Goal: Transaction & Acquisition: Purchase product/service

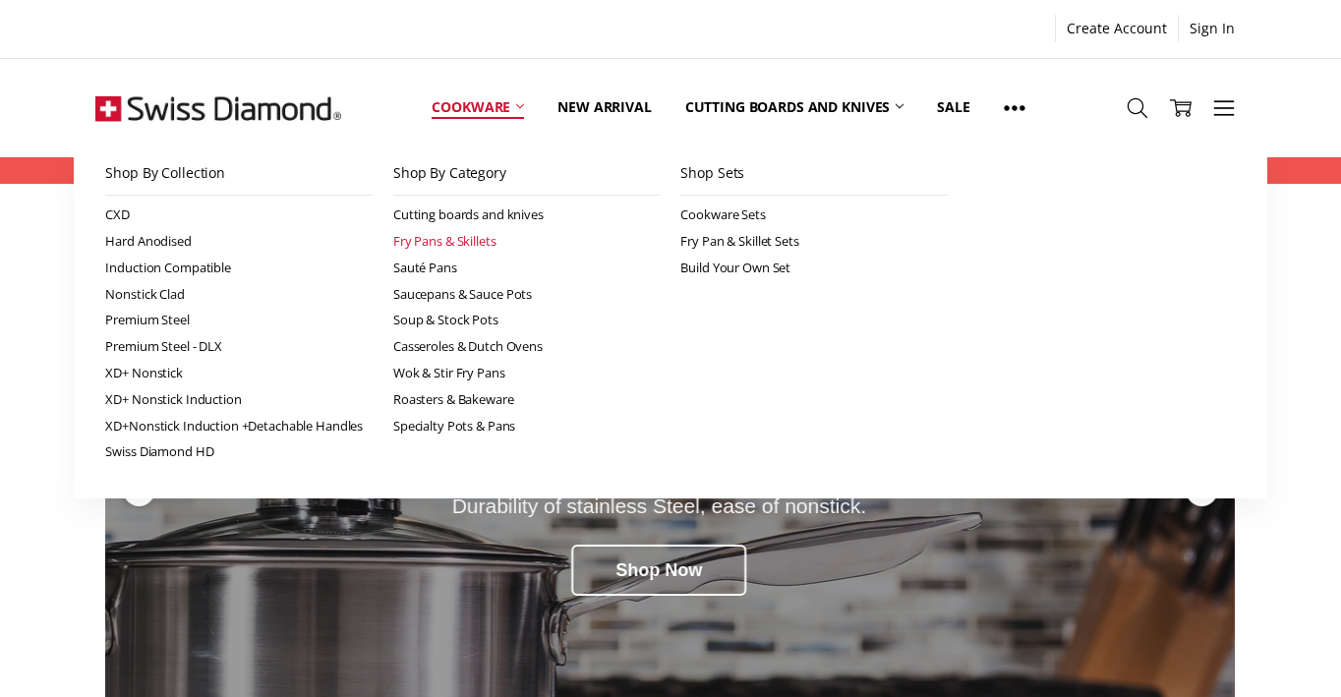
click at [468, 243] on link "Fry Pans & Skillets" at bounding box center [527, 241] width 268 height 27
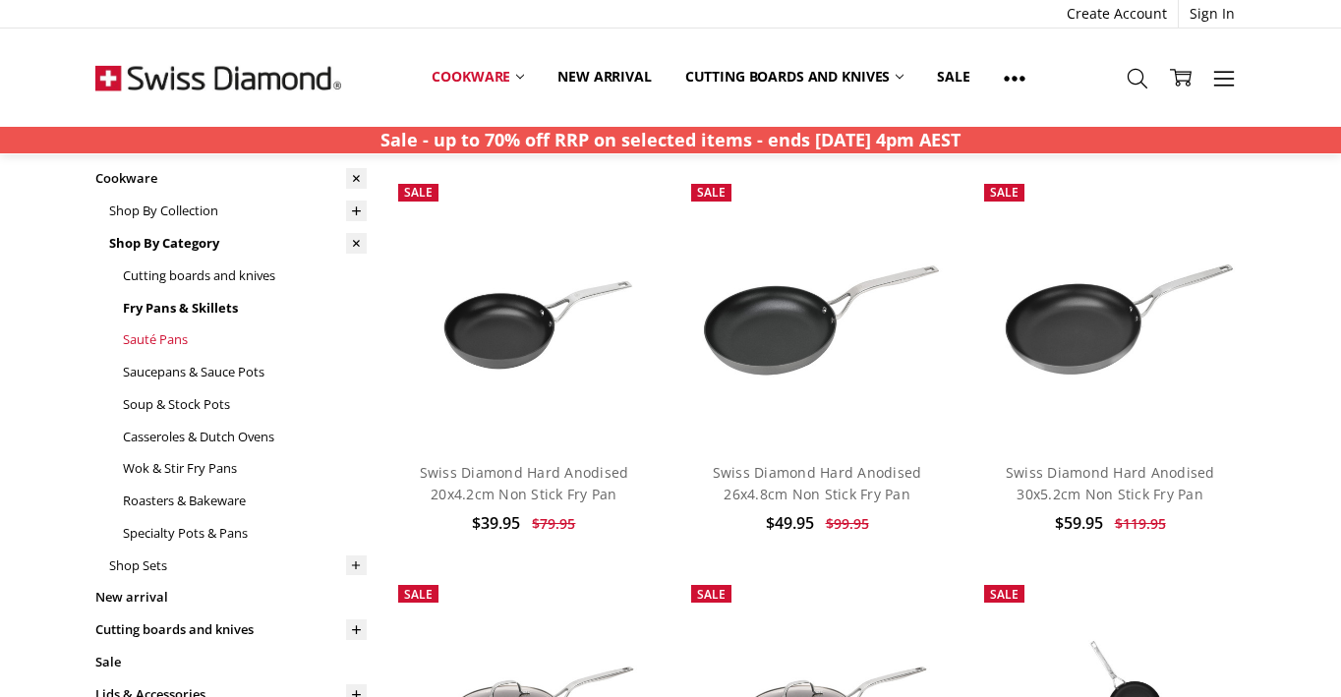
scroll to position [107, 0]
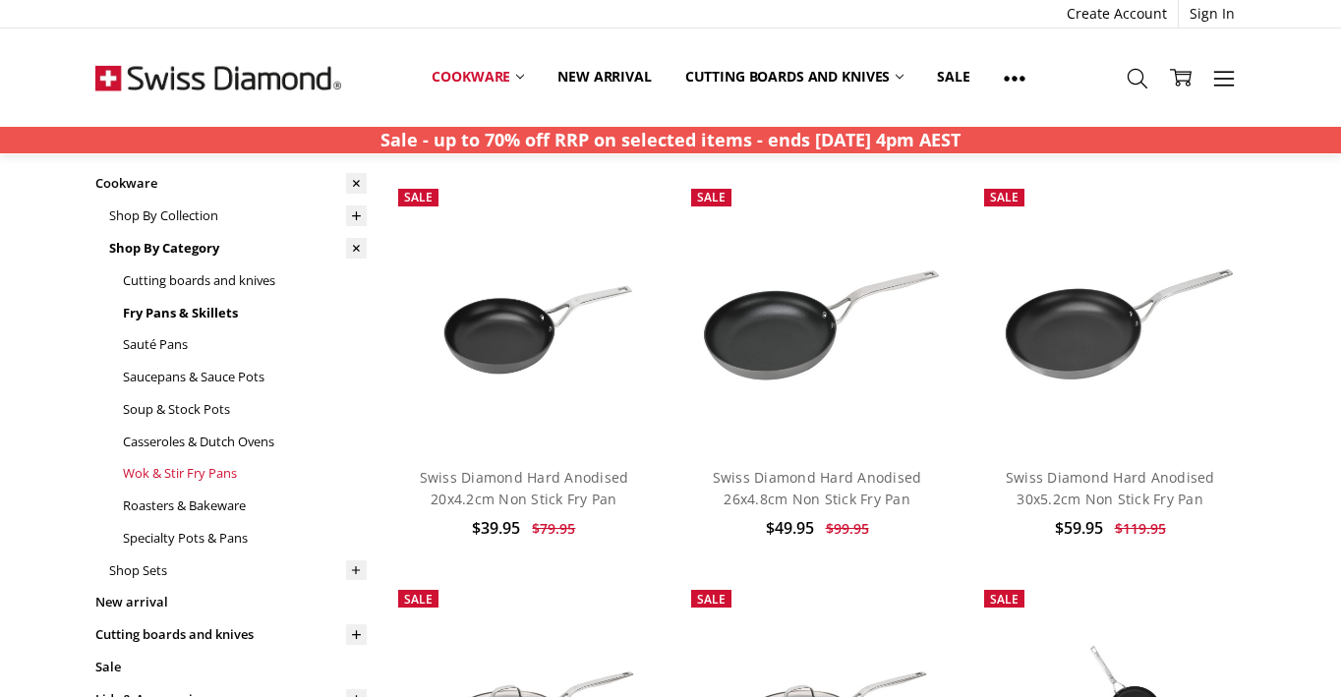
click at [216, 468] on link "Wok & Stir Fry Pans" at bounding box center [245, 473] width 244 height 32
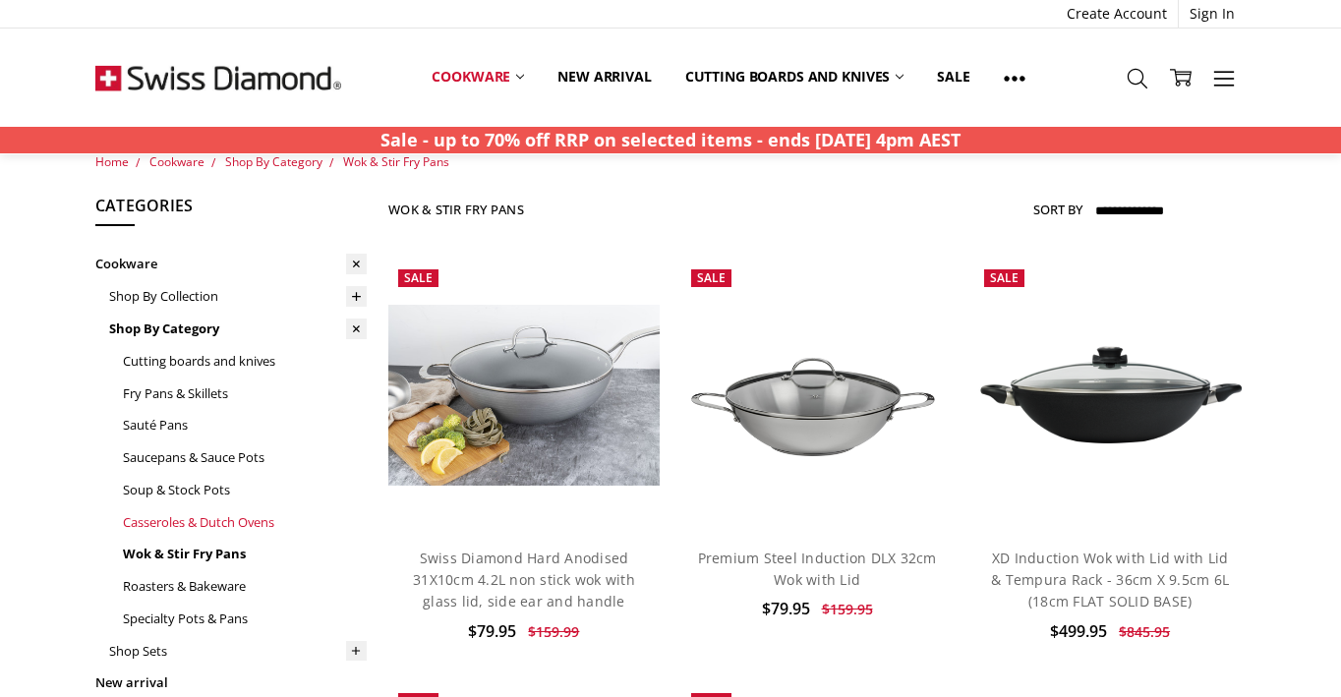
scroll to position [30, 0]
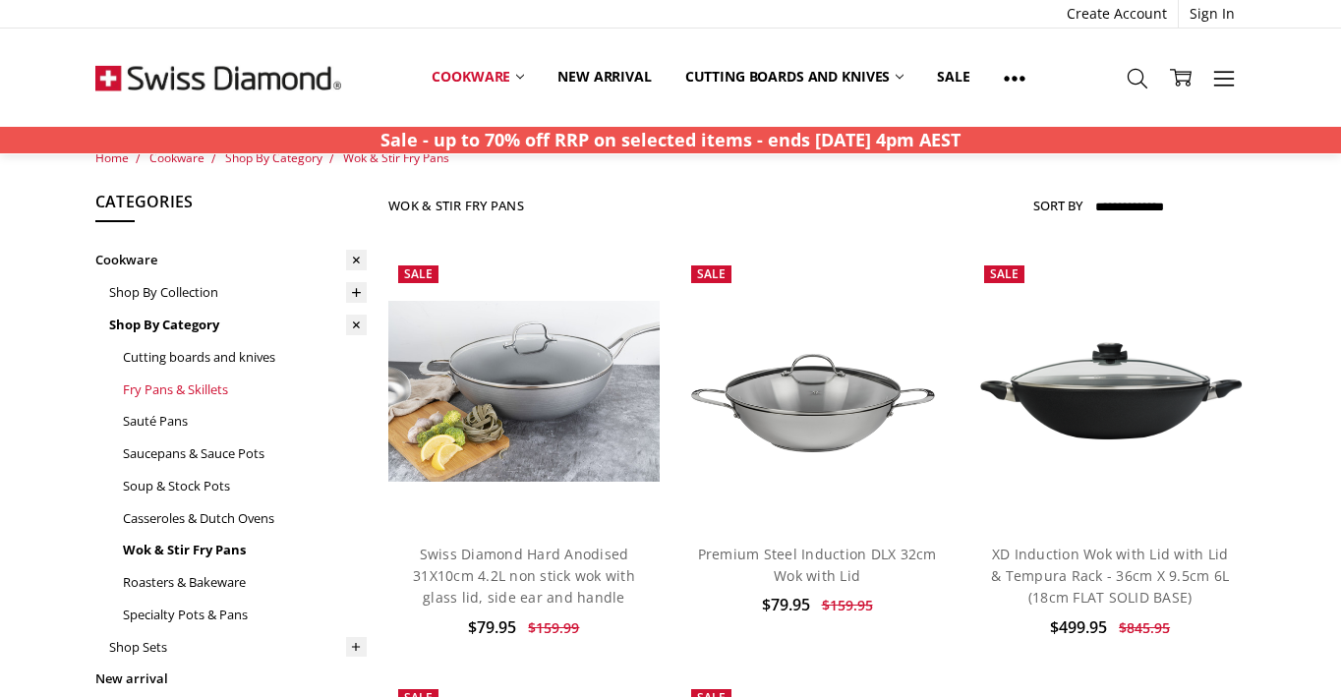
click at [173, 382] on link "Fry Pans & Skillets" at bounding box center [245, 390] width 244 height 32
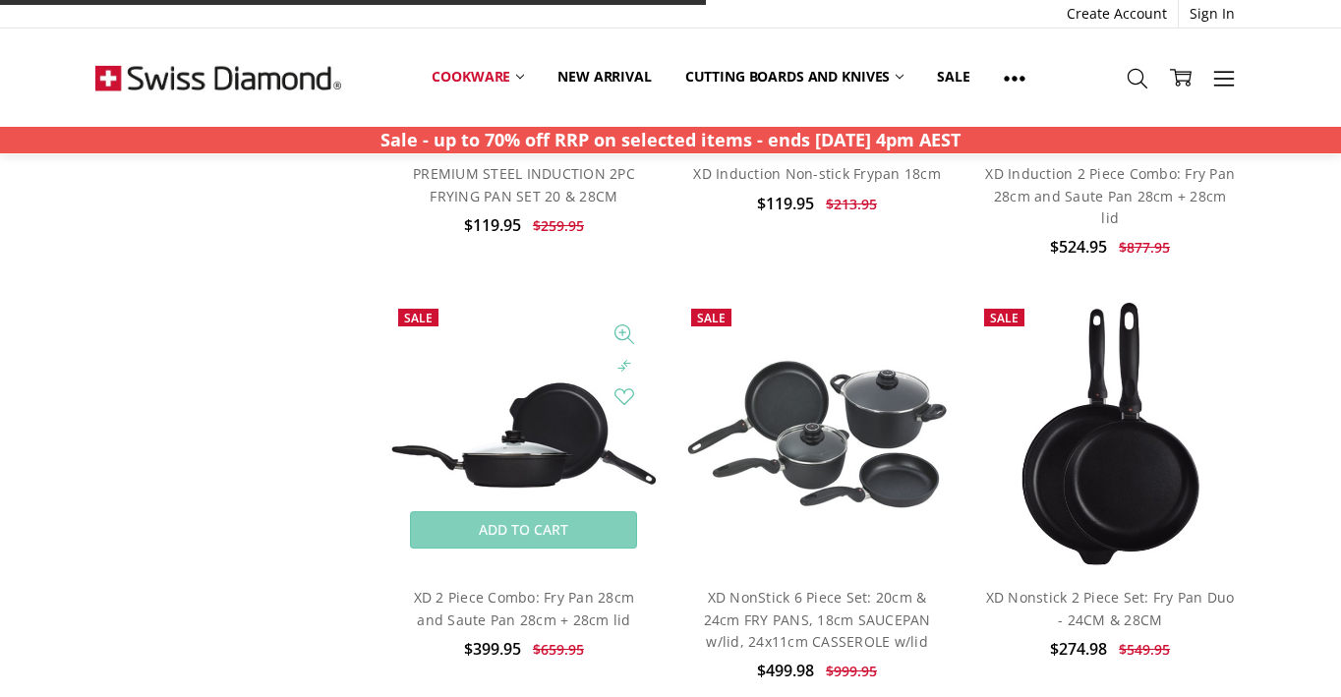
scroll to position [2934, 0]
